Goal: Information Seeking & Learning: Check status

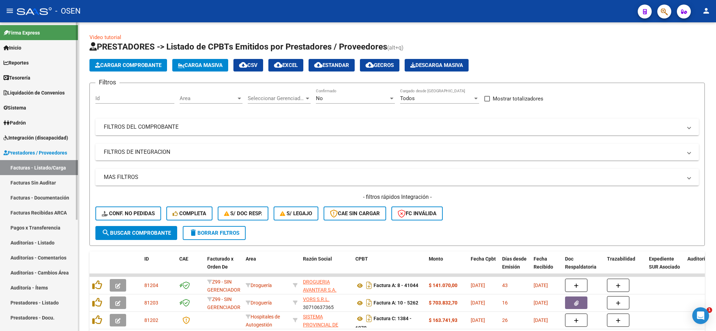
click at [36, 76] on link "Tesorería" at bounding box center [39, 77] width 78 height 15
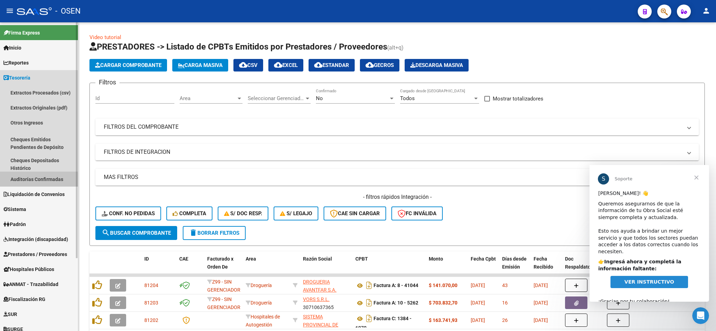
click at [33, 181] on link "Auditorías Confirmadas" at bounding box center [39, 179] width 78 height 15
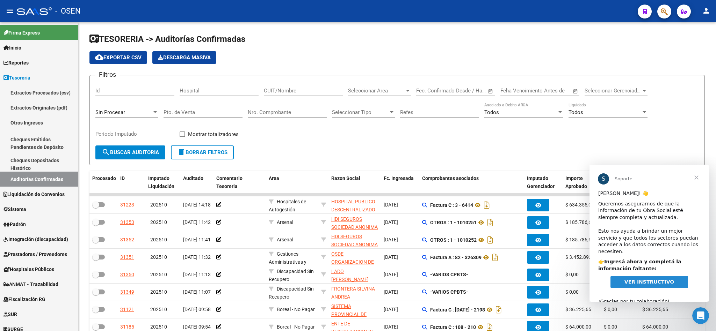
click at [695, 178] on span "Cerrar" at bounding box center [696, 177] width 25 height 25
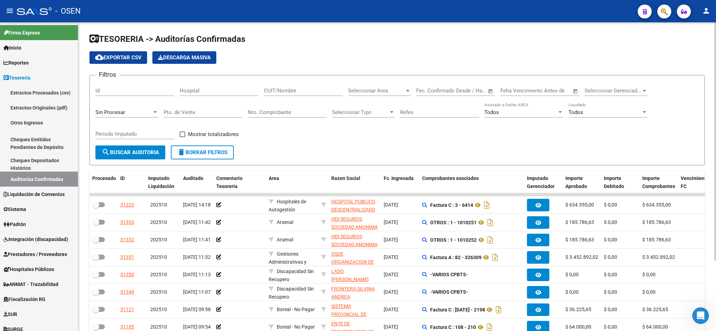
click at [372, 90] on span "Seleccionar Area" at bounding box center [376, 91] width 57 height 6
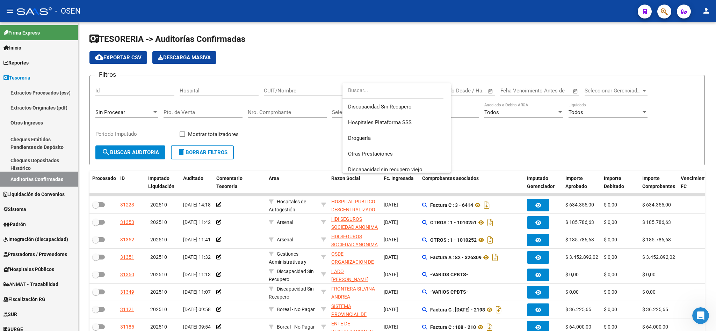
scroll to position [157, 0]
click at [387, 105] on span "Hospitales Plataforma SSS" at bounding box center [380, 107] width 64 height 6
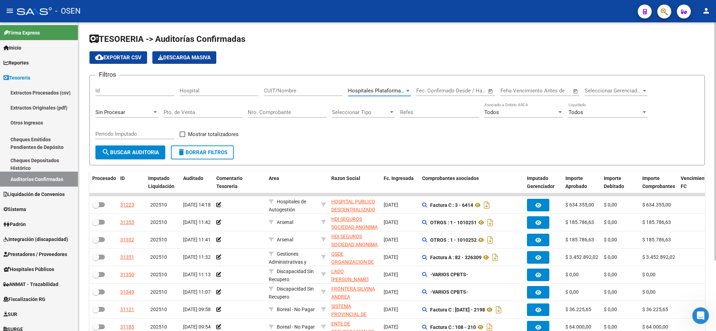
click at [280, 87] on div "CUIT/Nombre" at bounding box center [303, 88] width 79 height 15
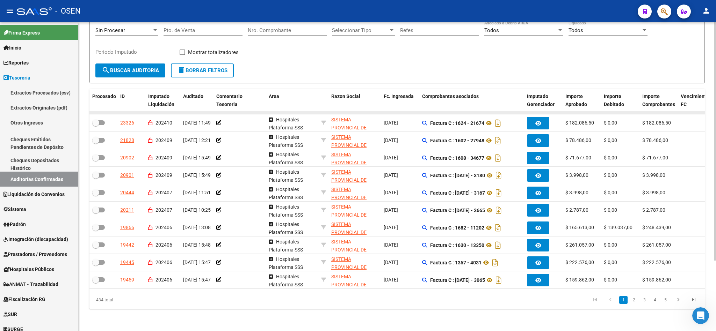
scroll to position [0, 0]
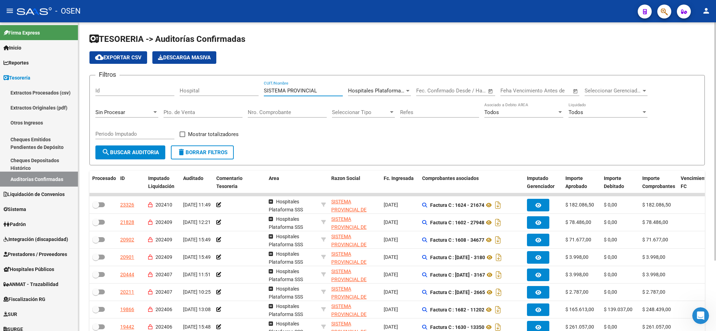
type input "SISTEMA PROVINCIAL"
drag, startPoint x: 223, startPoint y: 138, endPoint x: 207, endPoint y: 139, distance: 16.5
click at [223, 137] on span "Mostrar totalizadores" at bounding box center [213, 134] width 51 height 8
click at [182, 137] on input "Mostrar totalizadores" at bounding box center [182, 137] width 0 height 0
checkbox input "true"
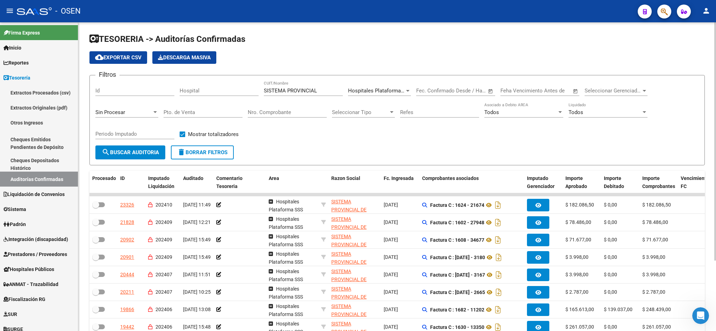
click at [128, 155] on span "search Buscar Auditoria" at bounding box center [130, 153] width 57 height 6
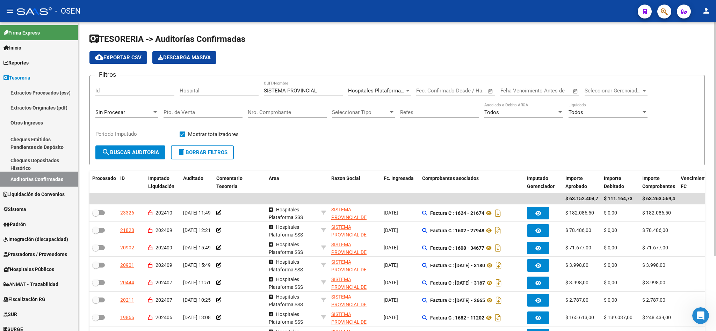
click at [110, 58] on span "cloud_download Exportar CSV" at bounding box center [118, 57] width 46 height 6
click at [184, 155] on mat-icon "delete" at bounding box center [181, 152] width 8 height 8
checkbox input "false"
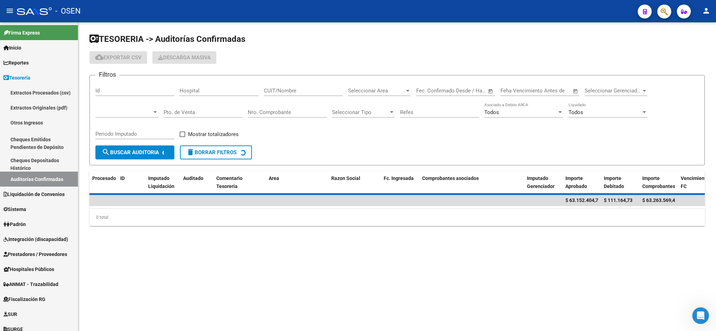
click at [297, 112] on input "Nro. Comprobante" at bounding box center [287, 112] width 79 height 6
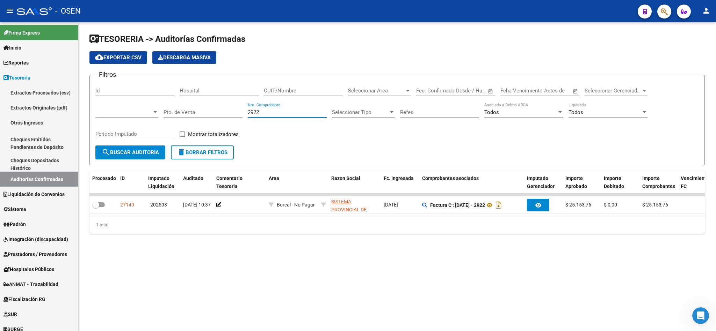
drag, startPoint x: 298, startPoint y: 112, endPoint x: 304, endPoint y: 119, distance: 9.4
click at [304, 119] on div "2922 Nro. Comprobante" at bounding box center [287, 114] width 79 height 22
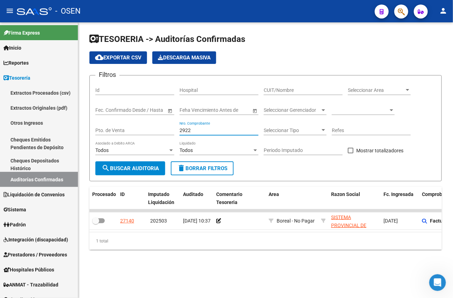
drag, startPoint x: 207, startPoint y: 129, endPoint x: 154, endPoint y: 126, distance: 52.5
click at [155, 125] on div "Filtros Id Hospital CUIT/Nombre Seleccionar Area Seleccionar Area Fecha inicio …" at bounding box center [265, 121] width 341 height 80
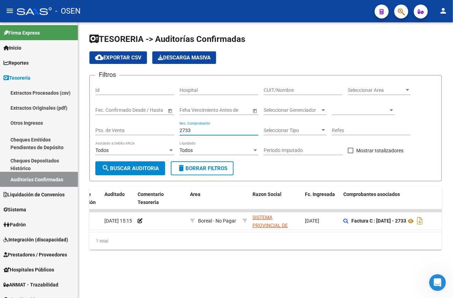
scroll to position [0, 81]
drag, startPoint x: 195, startPoint y: 131, endPoint x: 162, endPoint y: 130, distance: 33.6
click at [162, 130] on div "Filtros Id Hospital CUIT/Nombre Seleccionar Area Seleccionar Area Fecha inicio …" at bounding box center [265, 121] width 341 height 80
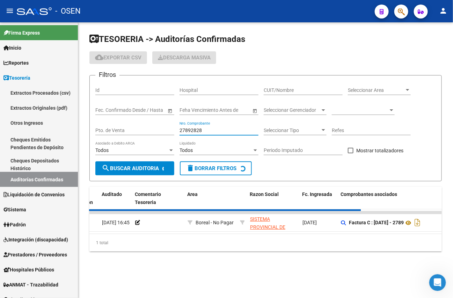
scroll to position [0, 0]
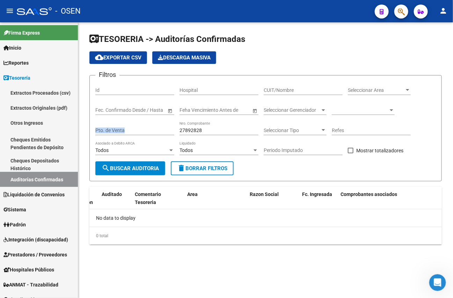
drag, startPoint x: 223, startPoint y: 125, endPoint x: 126, endPoint y: 123, distance: 96.8
click at [126, 123] on div "Filtros Id Hospital CUIT/Nombre Seleccionar Area Seleccionar Area Fecha inicio …" at bounding box center [265, 121] width 341 height 80
click at [187, 126] on div "27892828 Nro. Comprobante" at bounding box center [219, 128] width 79 height 14
drag, startPoint x: 209, startPoint y: 130, endPoint x: 145, endPoint y: 127, distance: 64.0
click at [145, 127] on div "Filtros Id Hospital CUIT/Nombre Seleccionar Area Seleccionar Area Fecha inicio …" at bounding box center [265, 121] width 341 height 80
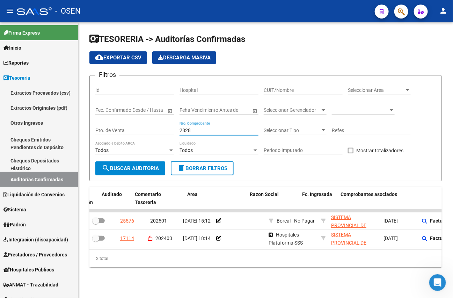
type input "2828"
click at [141, 132] on div "Pto. de Venta" at bounding box center [134, 128] width 79 height 14
type input "1342"
click at [209, 126] on div "2828 Nro. Comprobante" at bounding box center [219, 128] width 79 height 14
drag, startPoint x: 174, startPoint y: 130, endPoint x: 156, endPoint y: 132, distance: 18.3
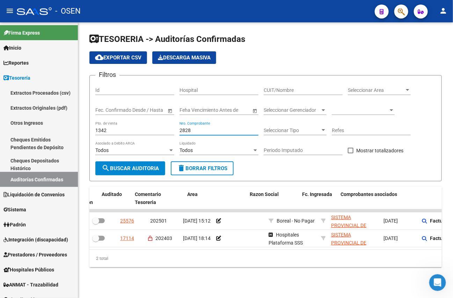
click at [156, 132] on div "Filtros Id Hospital CUIT/Nombre Seleccionar Area Seleccionar Area Fecha inicio …" at bounding box center [265, 121] width 341 height 80
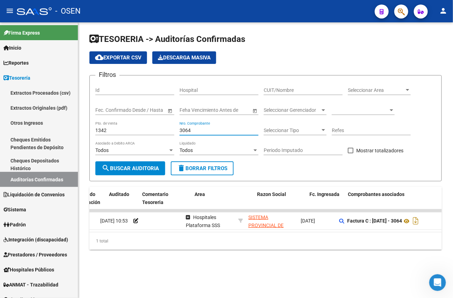
scroll to position [0, 89]
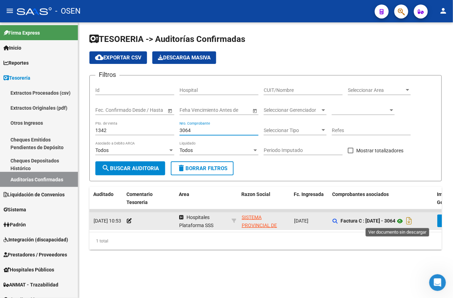
type input "3064"
click at [397, 222] on icon at bounding box center [399, 221] width 9 height 8
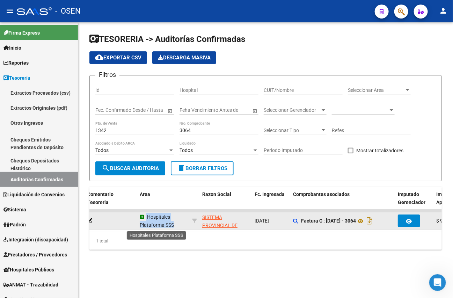
scroll to position [0, 0]
drag, startPoint x: 173, startPoint y: 226, endPoint x: 137, endPoint y: 218, distance: 36.7
click at [137, 218] on datatable-body-cell "Hospitales Plataforma SSS" at bounding box center [163, 220] width 52 height 17
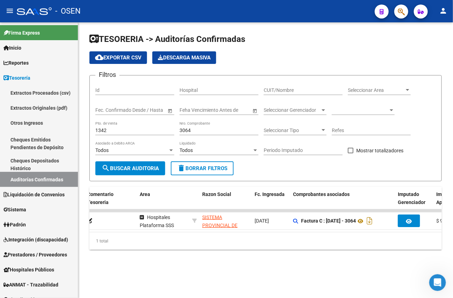
click at [326, 244] on div "1 total" at bounding box center [265, 240] width 352 height 17
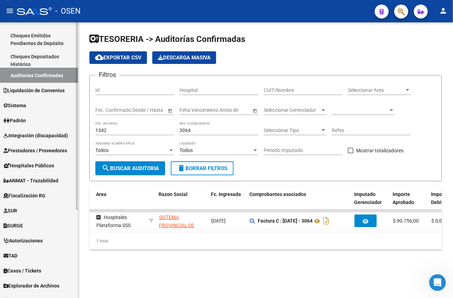
scroll to position [105, 0]
click at [29, 165] on span "Hospitales Públicos" at bounding box center [28, 165] width 51 height 8
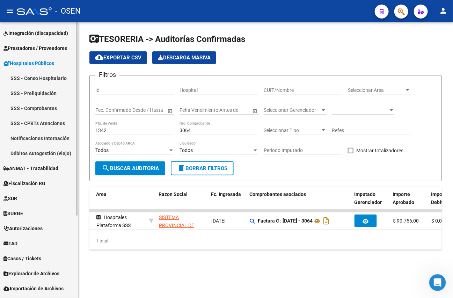
click at [45, 151] on link "Débitos Autogestión (viejo)" at bounding box center [39, 153] width 78 height 15
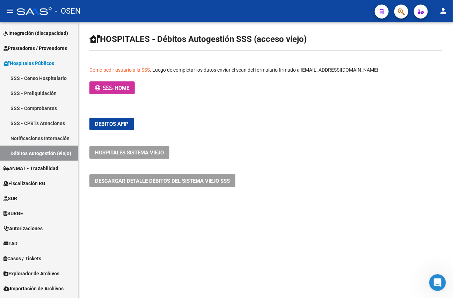
click at [111, 123] on span "Debitos afip" at bounding box center [112, 124] width 34 height 6
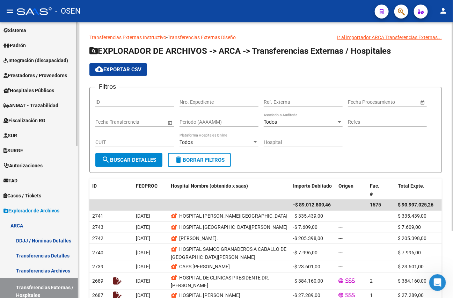
scroll to position [52, 0]
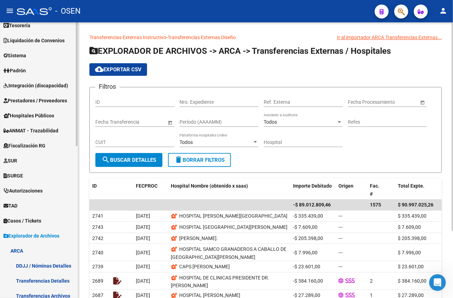
click at [44, 116] on span "Hospitales Públicos" at bounding box center [28, 116] width 51 height 8
click at [41, 114] on span "Hospitales Públicos" at bounding box center [28, 116] width 51 height 8
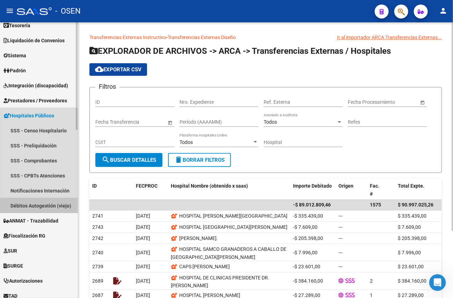
click at [32, 203] on link "Débitos Autogestión (viejo)" at bounding box center [39, 205] width 78 height 15
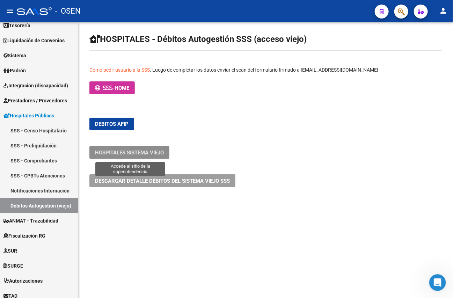
click at [133, 148] on button "HOSPITALES SISTEMA VIEJO" at bounding box center [129, 152] width 80 height 13
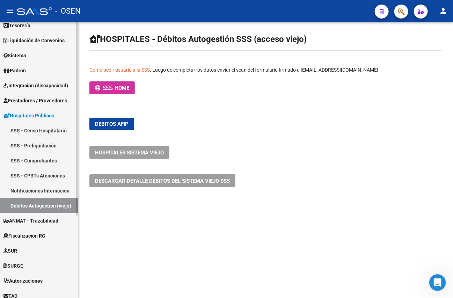
click at [51, 101] on span "Prestadores / Proveedores" at bounding box center [35, 101] width 64 height 8
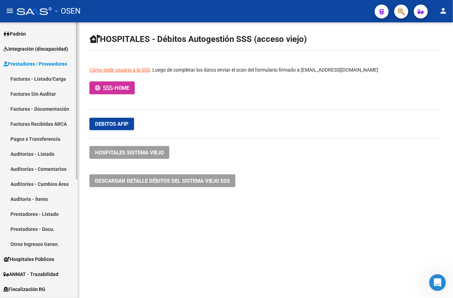
scroll to position [105, 0]
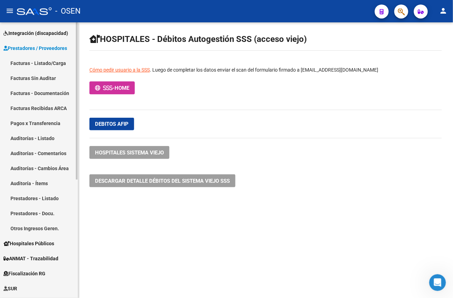
click at [52, 46] on span "Prestadores / Proveedores" at bounding box center [35, 48] width 64 height 8
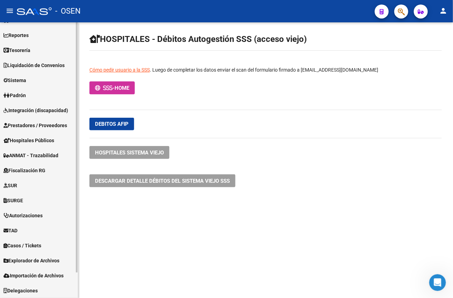
scroll to position [27, 0]
click at [28, 140] on span "Hospitales Públicos" at bounding box center [28, 141] width 51 height 8
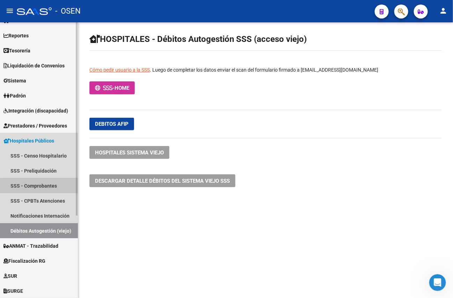
click at [47, 188] on link "SSS - Comprobantes" at bounding box center [39, 185] width 78 height 15
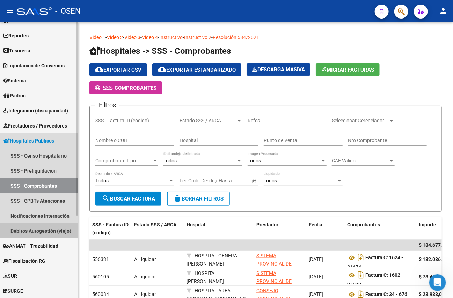
click at [35, 226] on link "Débitos Autogestión (viejo)" at bounding box center [39, 230] width 78 height 15
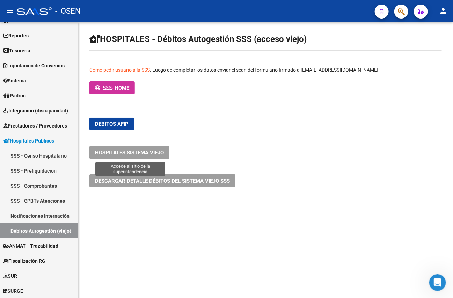
click at [125, 150] on span "HOSPITALES SISTEMA VIEJO" at bounding box center [129, 153] width 69 height 6
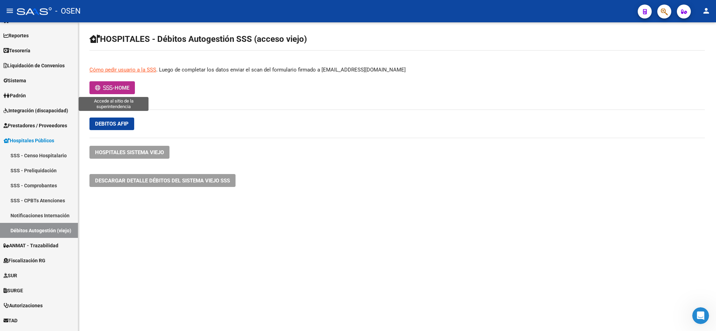
click at [115, 89] on span "-" at bounding box center [105, 88] width 20 height 6
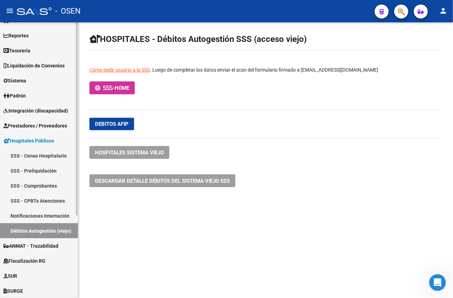
click at [27, 50] on span "Tesorería" at bounding box center [16, 51] width 27 height 8
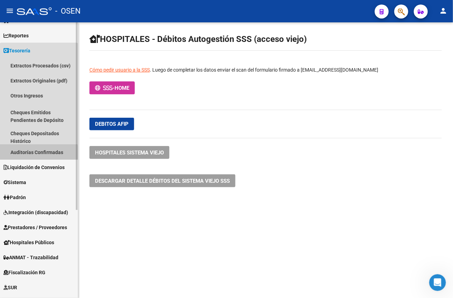
click at [39, 153] on link "Auditorías Confirmadas" at bounding box center [39, 152] width 78 height 15
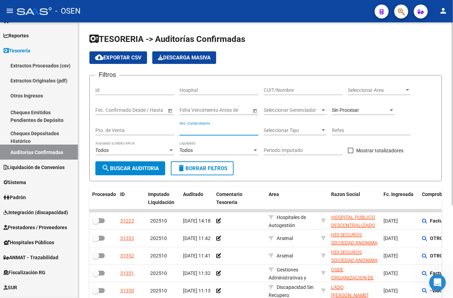
click at [239, 131] on input "Nro. Comprobante" at bounding box center [219, 130] width 79 height 6
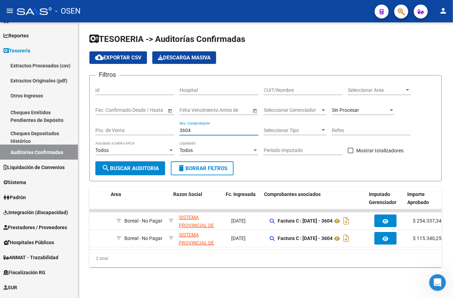
scroll to position [0, 158]
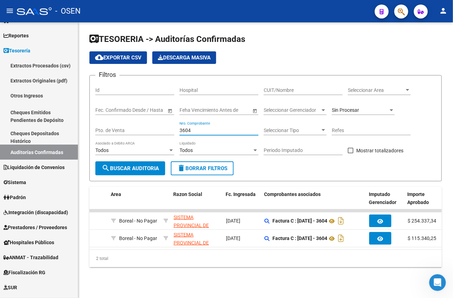
type input "3604"
